Goal: Information Seeking & Learning: Understand process/instructions

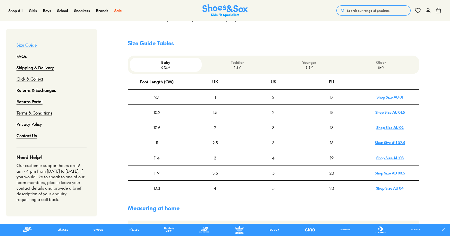
click at [305, 65] on p "3-8 Y" at bounding box center [309, 67] width 68 height 5
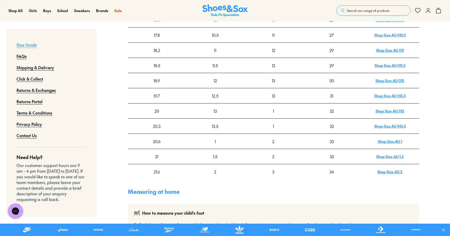
scroll to position [180, 0]
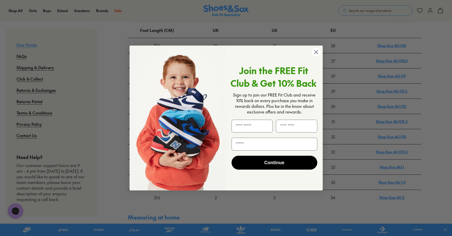
click at [317, 53] on circle "Close dialog" at bounding box center [315, 52] width 8 height 8
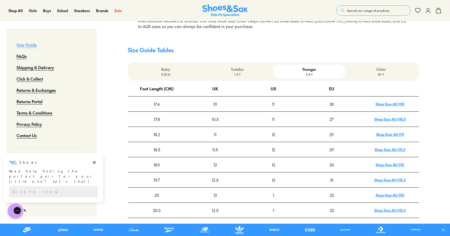
scroll to position [103, 0]
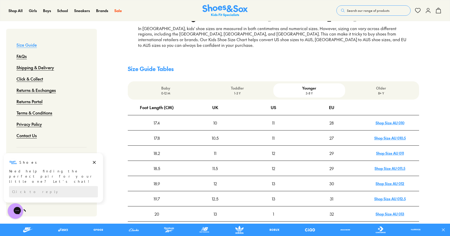
click at [379, 85] on p "Older" at bounding box center [381, 87] width 68 height 5
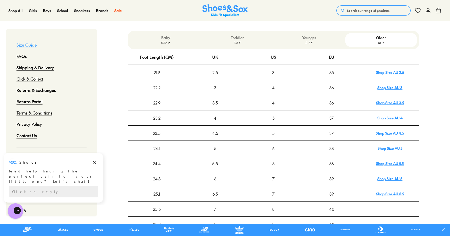
scroll to position [154, 0]
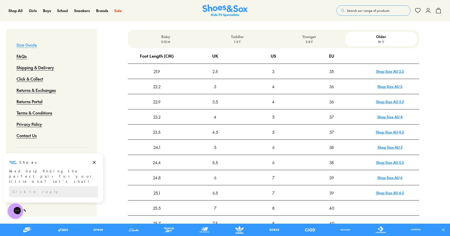
click at [307, 39] on p "3-8 Y" at bounding box center [309, 41] width 68 height 5
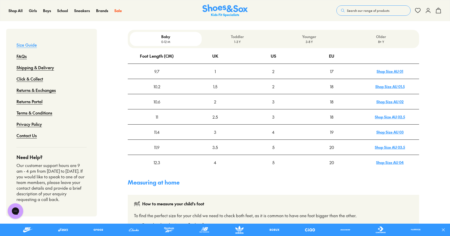
click at [309, 34] on p "Younger" at bounding box center [309, 36] width 68 height 5
